Goal: Complete application form

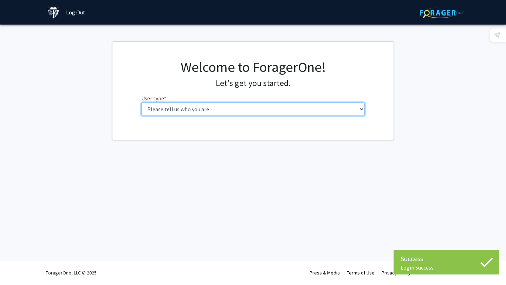
click at [259, 106] on select "Please tell us who you are Undergraduate Student Master's Student Doctoral Cand…" at bounding box center [253, 109] width 224 height 13
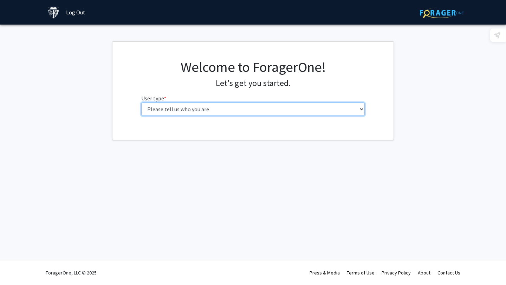
select select "2: masters"
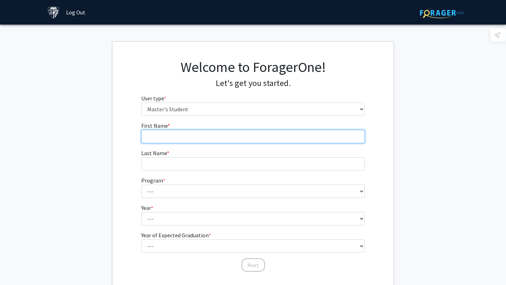
click at [223, 134] on input "First Name * required" at bounding box center [253, 136] width 224 height 13
type input "[PERSON_NAME]"
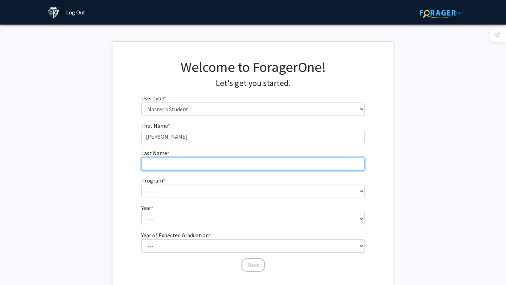
click at [161, 161] on input "Last Name * required" at bounding box center [253, 163] width 224 height 13
type input "Kaithalapuram"
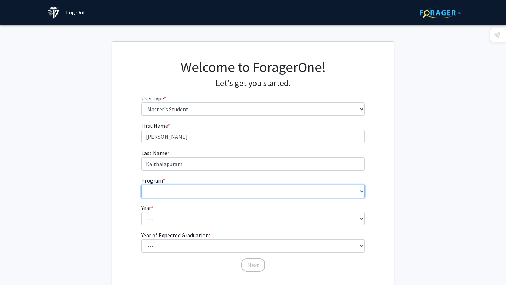
click at [151, 187] on select "--- Anatomy Education Applied and Computational Mathematics Applied Biomedical …" at bounding box center [253, 191] width 224 height 13
select select "107: 102"
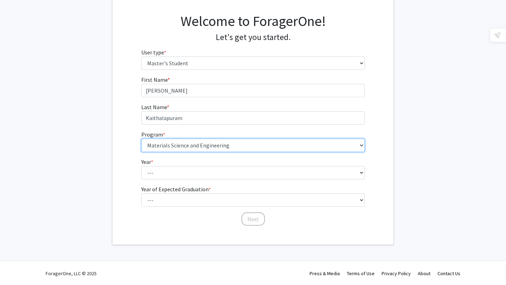
scroll to position [47, 0]
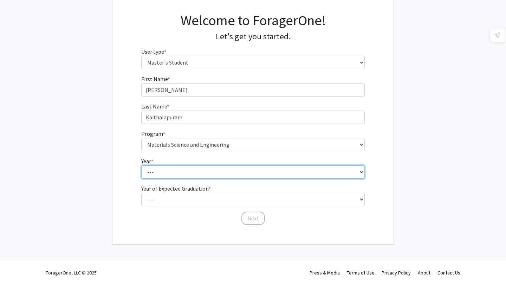
click at [184, 174] on select "--- First Year Second Year" at bounding box center [253, 172] width 224 height 13
select select "1: first_year"
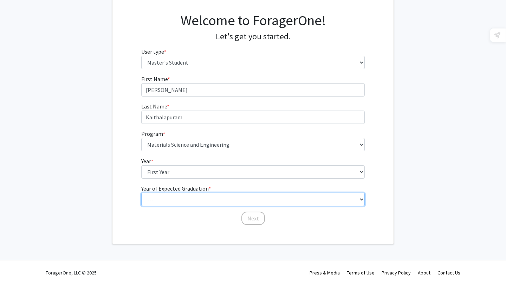
click at [181, 198] on select "--- 2025 2026 2027 2028 2029 2030 2031 2032 2033 2034" at bounding box center [253, 199] width 224 height 13
select select "3: 2027"
click at [175, 200] on select "--- 2025 2026 2027 2028 2029 2030 2031 2032 2033 2034" at bounding box center [253, 199] width 224 height 13
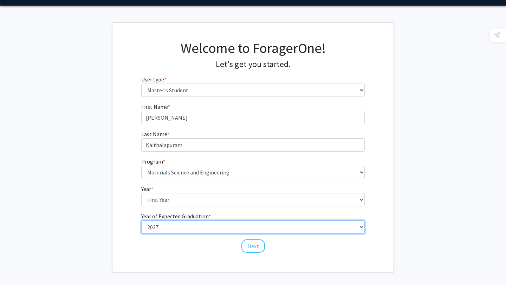
scroll to position [18, 0]
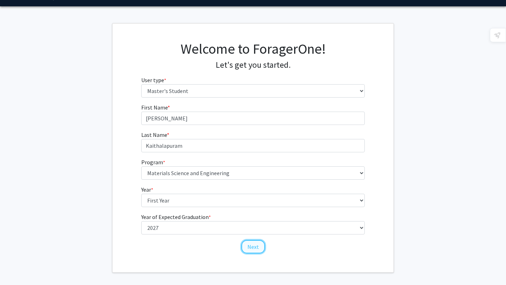
click at [252, 248] on button "Next" at bounding box center [253, 246] width 24 height 13
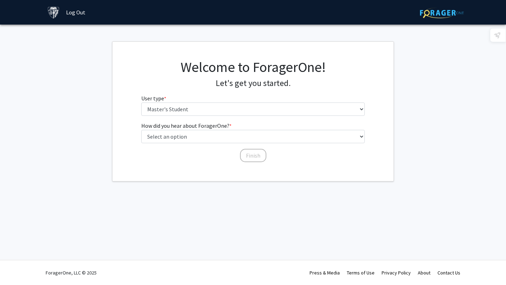
scroll to position [0, 0]
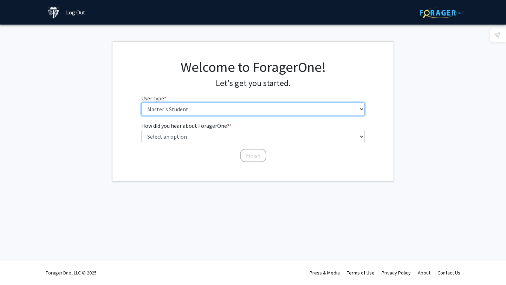
click at [159, 110] on select "Please tell us who you are Undergraduate Student Master's Student Doctoral Cand…" at bounding box center [253, 109] width 224 height 13
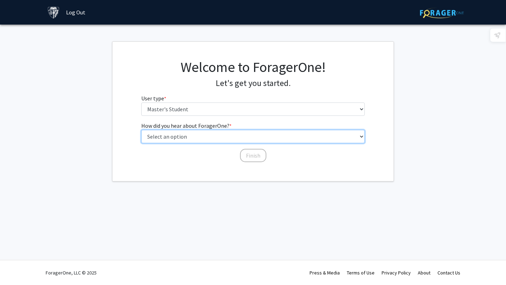
click at [174, 136] on select "Select an option Peer/student recommendation Faculty/staff recommendation Unive…" at bounding box center [253, 136] width 224 height 13
select select "4: university_email"
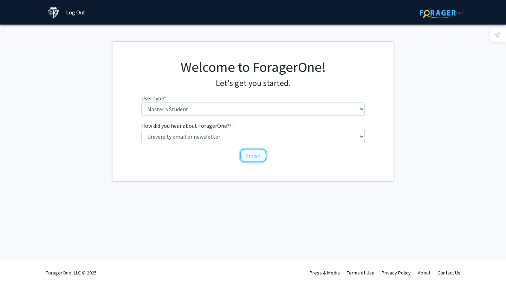
click at [247, 158] on button "Finish" at bounding box center [253, 155] width 26 height 13
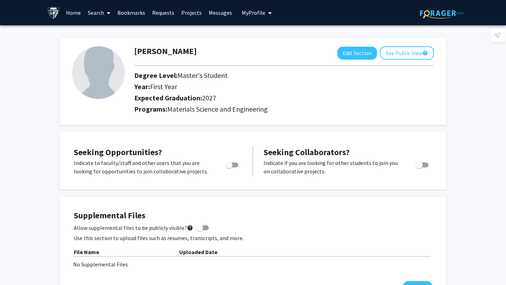
click at [233, 164] on span "Toggle" at bounding box center [232, 165] width 13 height 5
click at [229, 168] on input "Are you actively seeking opportunities?" at bounding box center [229, 168] width 0 height 0
checkbox input "true"
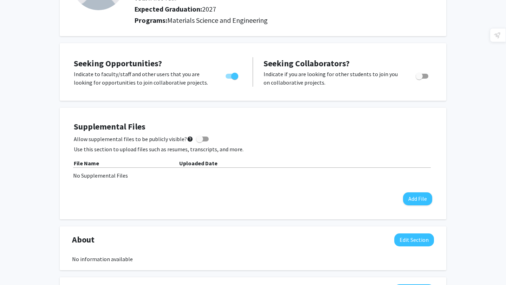
scroll to position [101, 0]
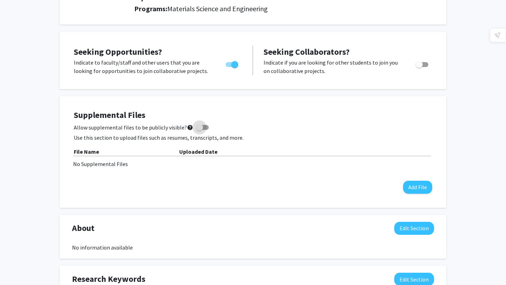
click at [196, 129] on span at bounding box center [199, 127] width 7 height 7
click at [199, 130] on input "Allow supplemental files to be publicly visible? help" at bounding box center [199, 130] width 0 height 0
checkbox input "true"
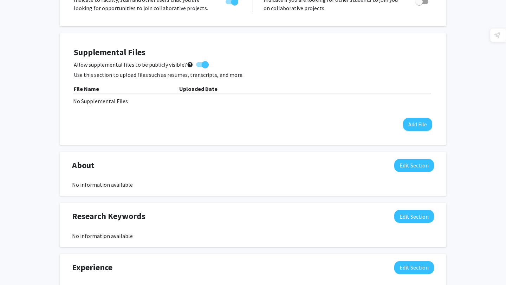
scroll to position [164, 0]
click at [406, 161] on button "Edit Section" at bounding box center [414, 165] width 40 height 13
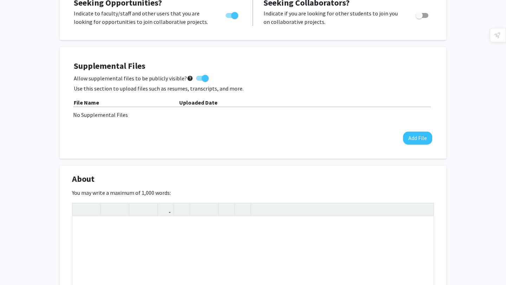
scroll to position [0, 0]
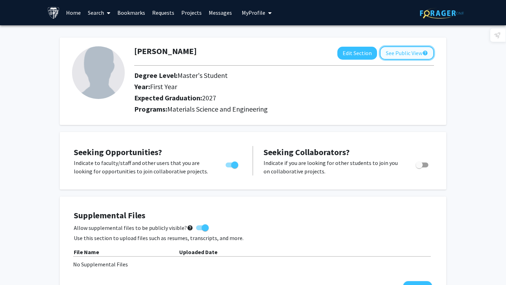
click at [408, 56] on button "See Public View help" at bounding box center [407, 52] width 54 height 13
